Goal: Go to known website: Access a specific website the user already knows

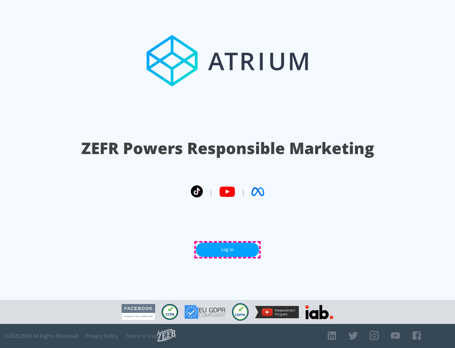
click at [228, 249] on link "Log In" at bounding box center [227, 249] width 63 height 14
